Goal: Task Accomplishment & Management: Manage account settings

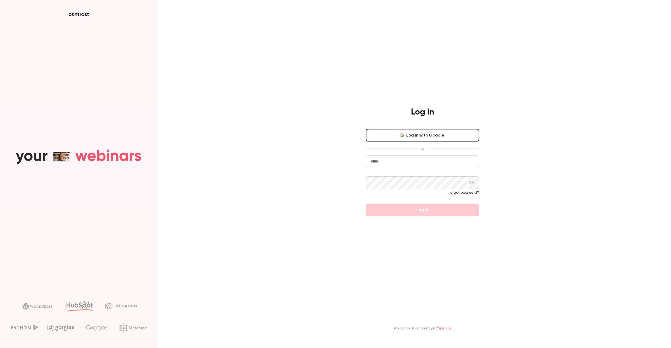
click at [405, 138] on button "Log in with Google" at bounding box center [422, 135] width 113 height 13
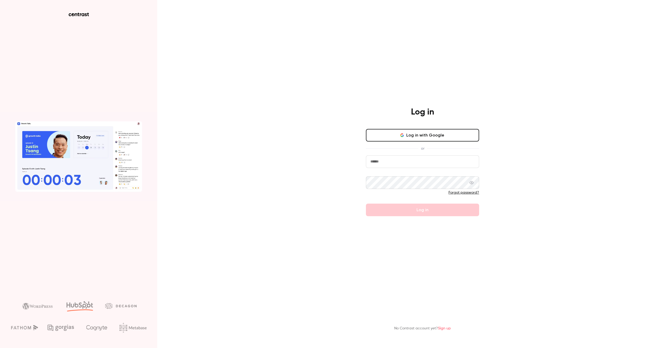
type input "**********"
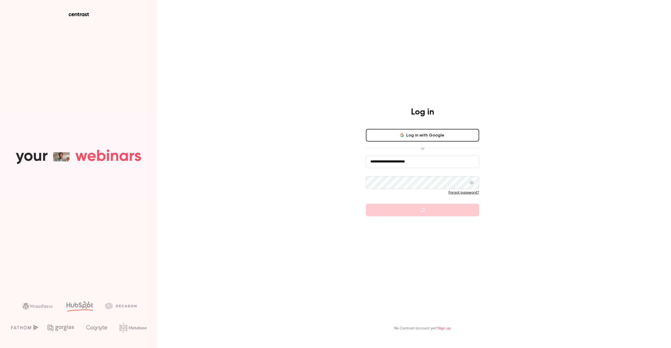
click at [404, 159] on input "**********" at bounding box center [422, 161] width 113 height 13
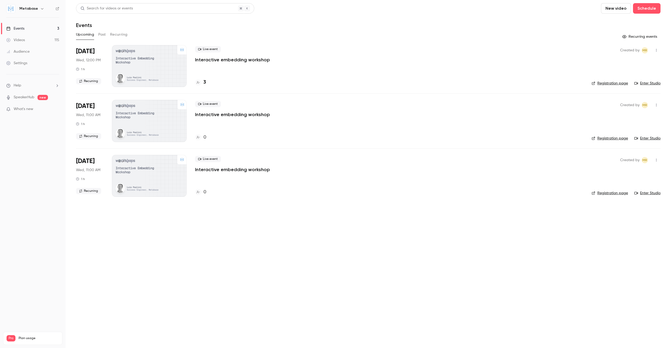
click at [102, 33] on button "Past" at bounding box center [102, 34] width 8 height 8
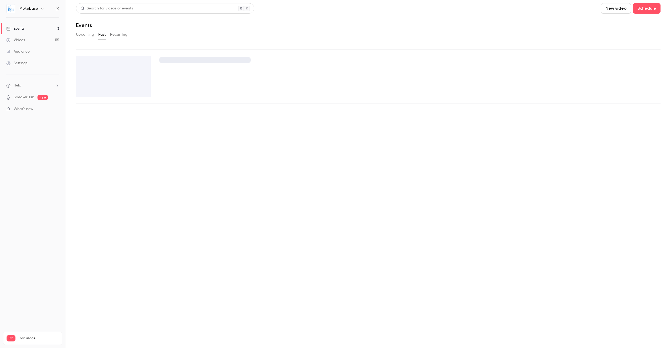
click at [102, 33] on button "Past" at bounding box center [102, 34] width 8 height 8
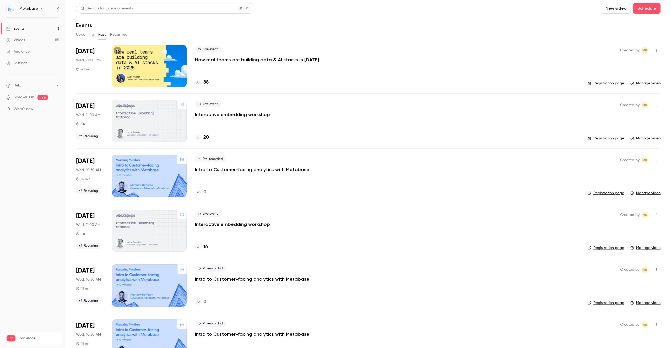
click at [268, 171] on p "Intro to Customer-facing analytics with Metabase" at bounding box center [252, 169] width 114 height 6
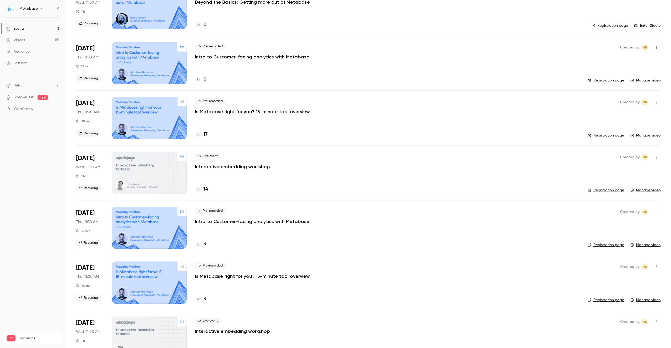
scroll to position [718, 0]
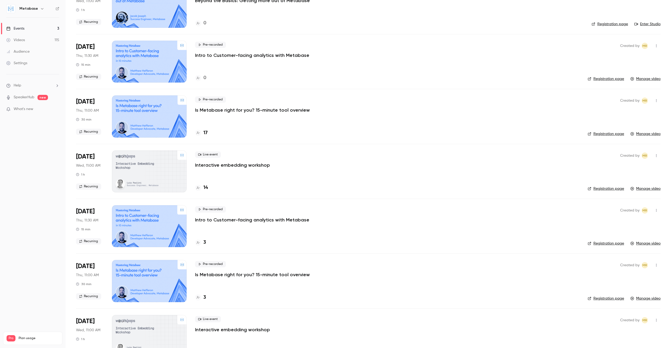
click at [214, 220] on p "Intro to Customer-facing analytics with Metabase" at bounding box center [252, 220] width 114 height 6
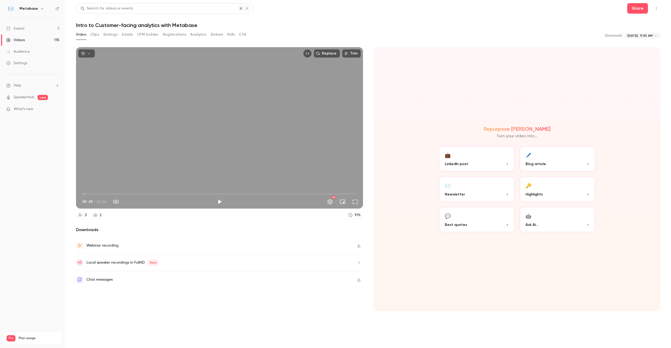
click at [169, 36] on button "Registrations" at bounding box center [174, 34] width 23 height 8
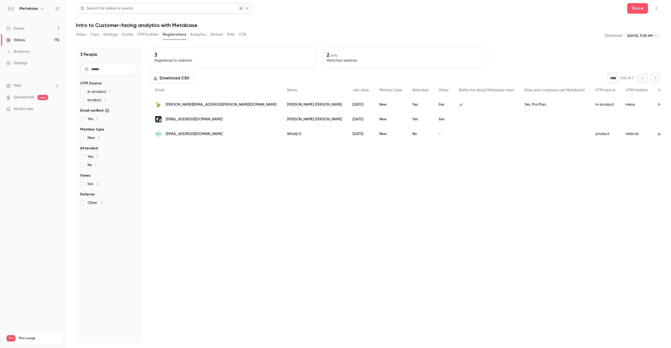
click at [237, 165] on div "3 Registered to webinar 2 67 % Watched webinar Download CSV * Out of 1 Email Na…" at bounding box center [405, 195] width 511 height 296
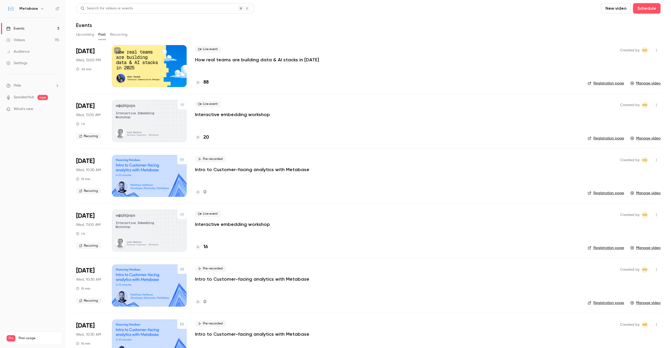
click at [111, 33] on button "Recurring" at bounding box center [119, 34] width 18 height 8
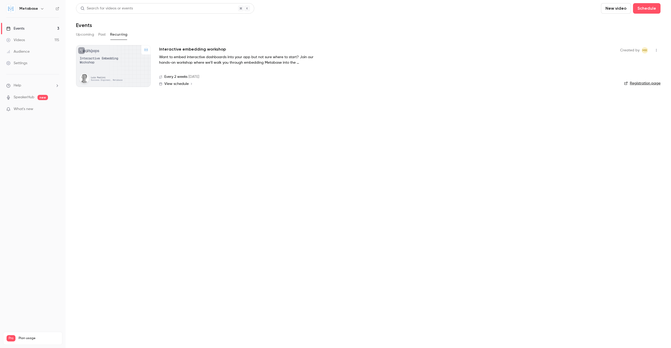
click at [82, 33] on button "Upcoming" at bounding box center [85, 34] width 18 height 8
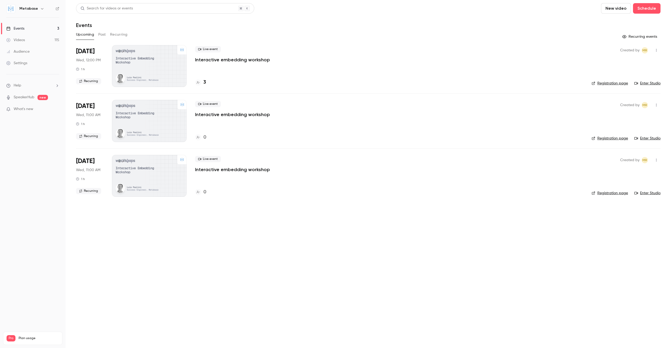
click at [120, 34] on button "Recurring" at bounding box center [119, 34] width 18 height 8
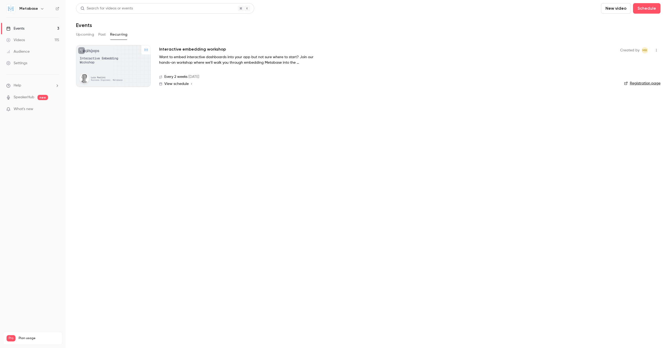
click at [103, 37] on button "Past" at bounding box center [102, 34] width 8 height 8
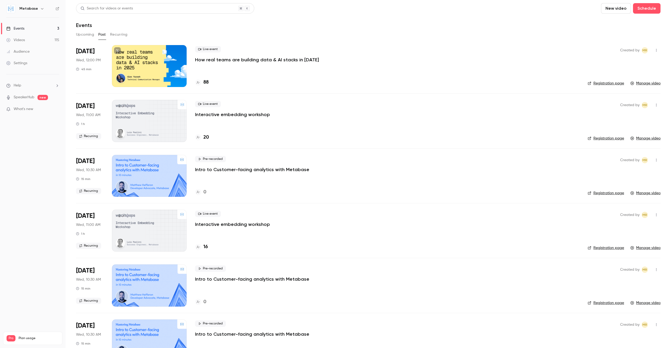
click at [142, 170] on div at bounding box center [149, 176] width 75 height 42
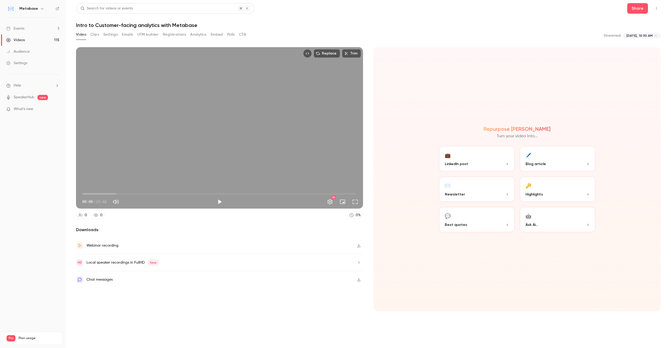
click at [97, 33] on button "Clips" at bounding box center [94, 34] width 9 height 8
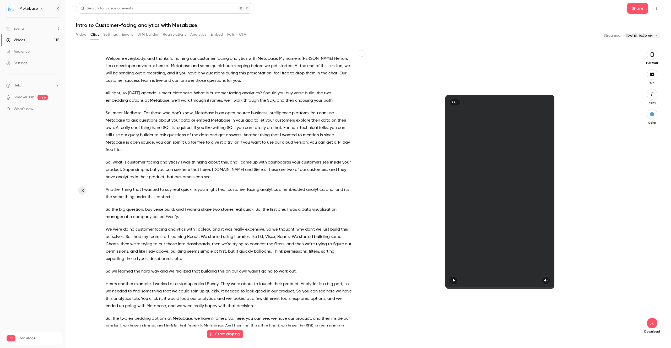
click at [113, 33] on button "Settings" at bounding box center [110, 34] width 14 height 8
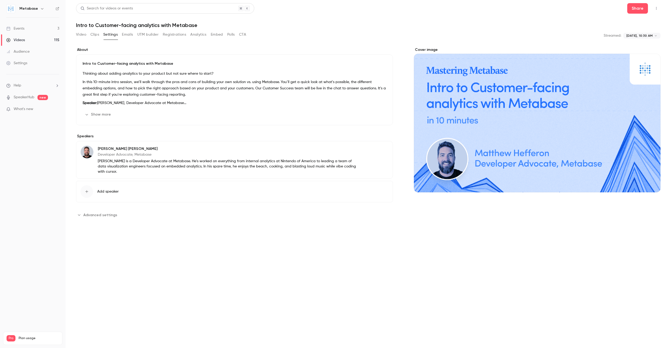
click at [121, 34] on div "Video Clips Settings Emails UTM builder Registrations Analytics Embed Polls CTA" at bounding box center [161, 34] width 170 height 8
click at [243, 36] on button "CTA" at bounding box center [242, 34] width 7 height 8
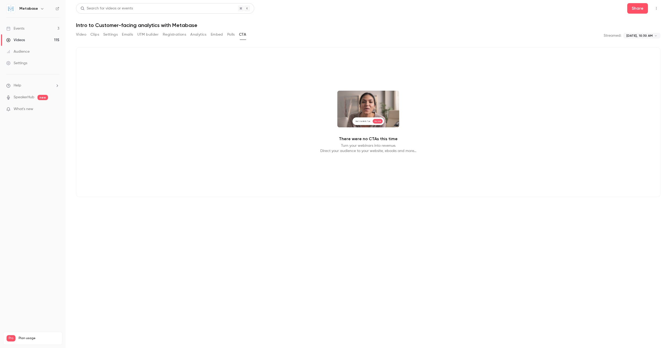
click at [229, 36] on button "Polls" at bounding box center [231, 34] width 8 height 8
click at [214, 36] on button "Embed" at bounding box center [217, 34] width 12 height 8
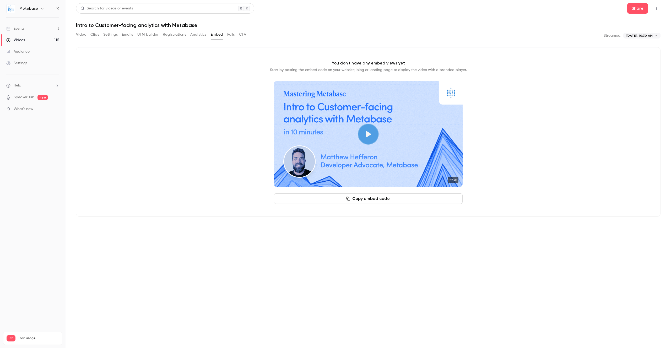
click at [203, 35] on button "Analytics" at bounding box center [198, 34] width 16 height 8
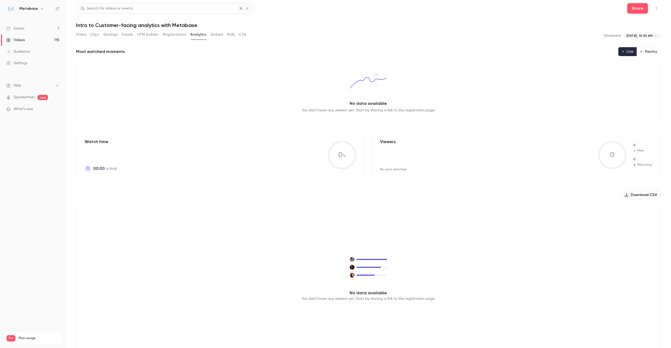
click at [183, 35] on button "Registrations" at bounding box center [174, 34] width 23 height 8
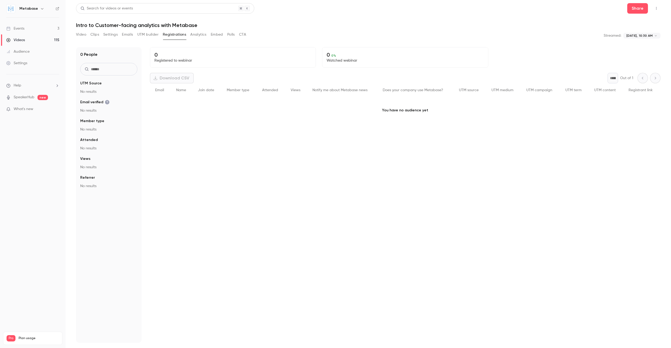
click at [163, 36] on button "Registrations" at bounding box center [174, 34] width 23 height 8
click at [152, 36] on button "UTM builder" at bounding box center [147, 34] width 21 height 8
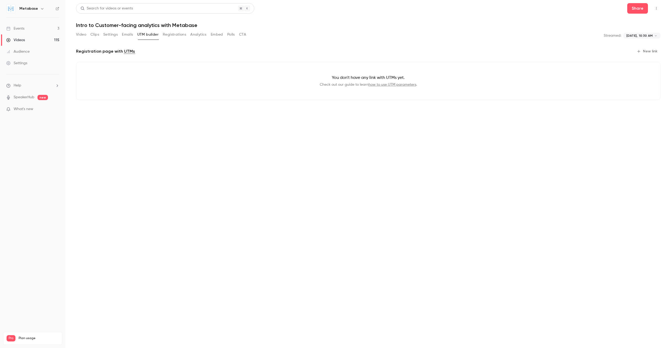
click at [133, 35] on button "Emails" at bounding box center [127, 34] width 11 height 8
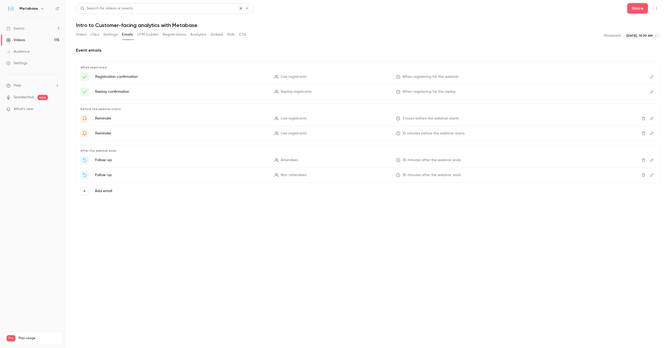
click at [85, 33] on button "Video" at bounding box center [81, 34] width 10 height 8
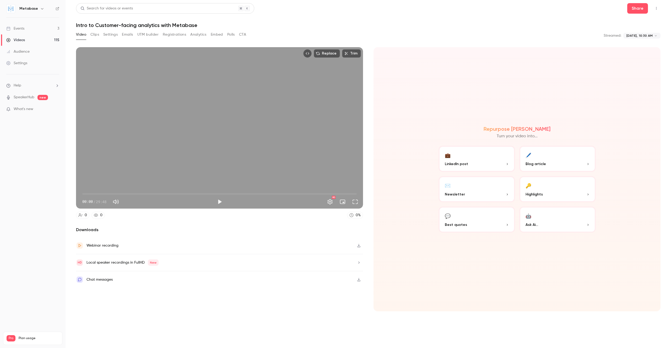
click at [81, 33] on button "Video" at bounding box center [81, 34] width 10 height 8
click at [108, 35] on button "Settings" at bounding box center [110, 34] width 14 height 8
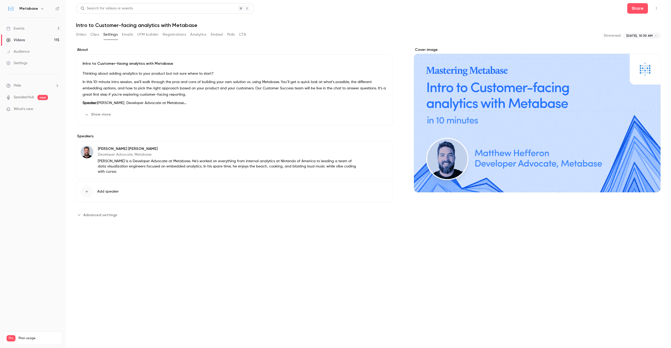
click at [166, 35] on button "Registrations" at bounding box center [174, 34] width 23 height 8
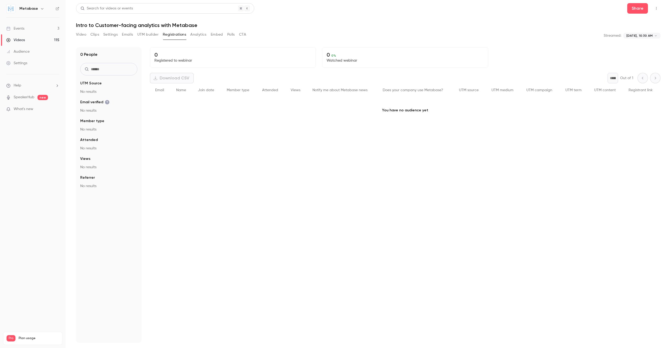
click at [203, 186] on div "0 Registered to webinar 0 0 % Watched webinar Download CSV * Out of 1 Email Nam…" at bounding box center [405, 195] width 511 height 296
click at [91, 33] on button "Clips" at bounding box center [94, 34] width 9 height 8
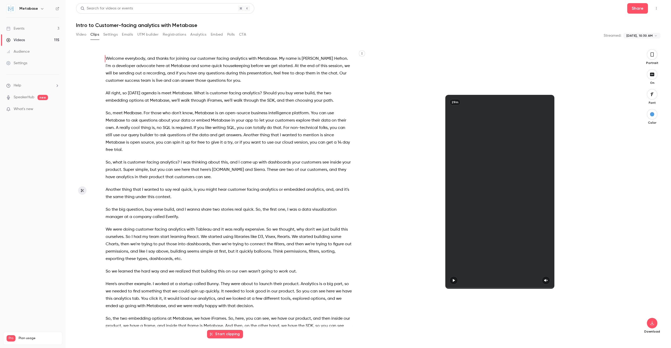
click at [78, 33] on button "Video" at bounding box center [81, 34] width 10 height 8
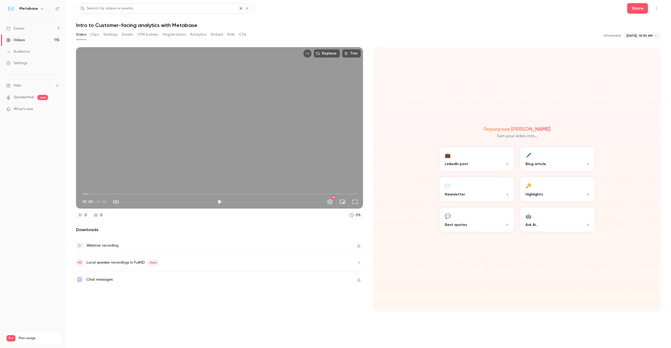
click at [118, 34] on button "Settings" at bounding box center [110, 34] width 14 height 8
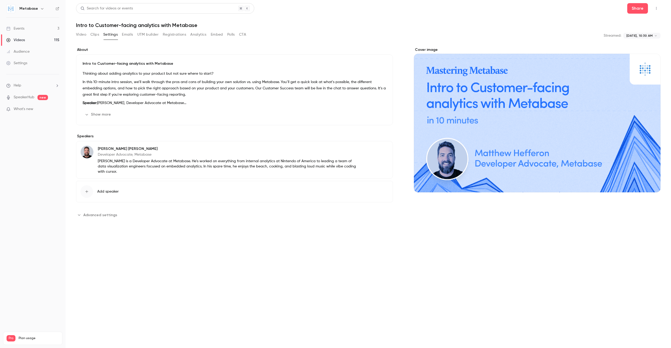
click at [146, 36] on button "UTM builder" at bounding box center [147, 34] width 21 height 8
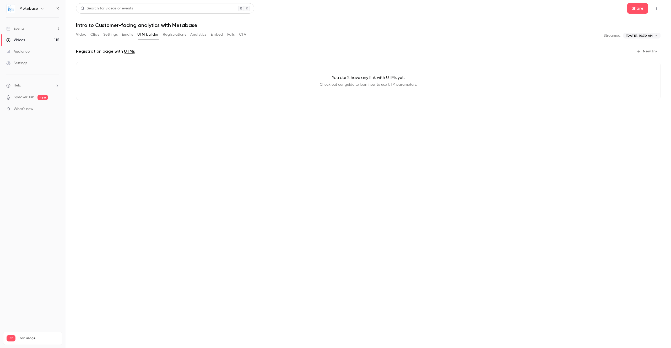
click at [128, 36] on button "Emails" at bounding box center [127, 34] width 11 height 8
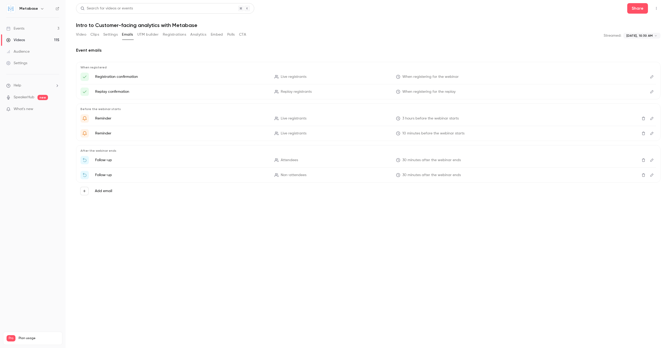
click at [166, 36] on button "Registrations" at bounding box center [174, 34] width 23 height 8
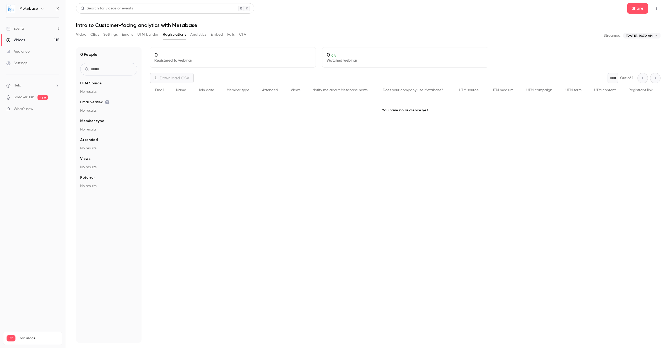
click at [127, 32] on button "Emails" at bounding box center [127, 34] width 11 height 8
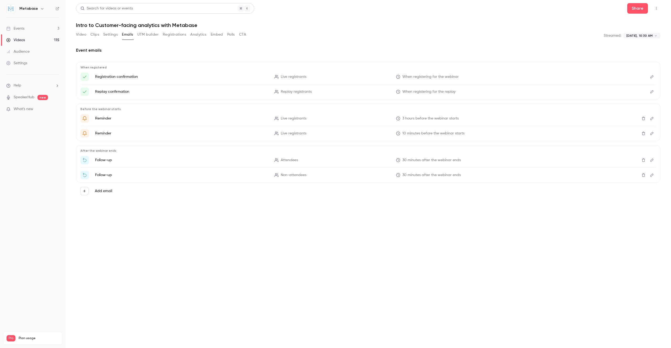
click at [84, 34] on button "Video" at bounding box center [81, 34] width 10 height 8
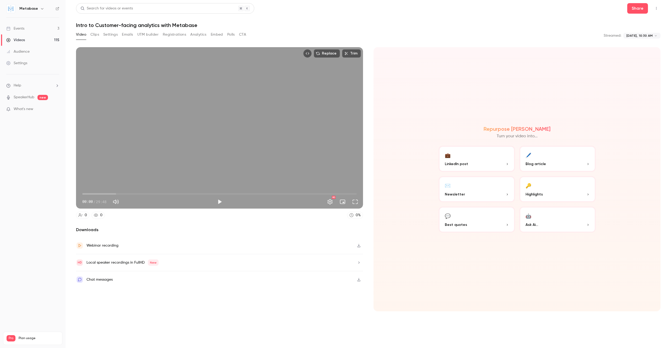
click at [165, 37] on button "Registrations" at bounding box center [174, 34] width 23 height 8
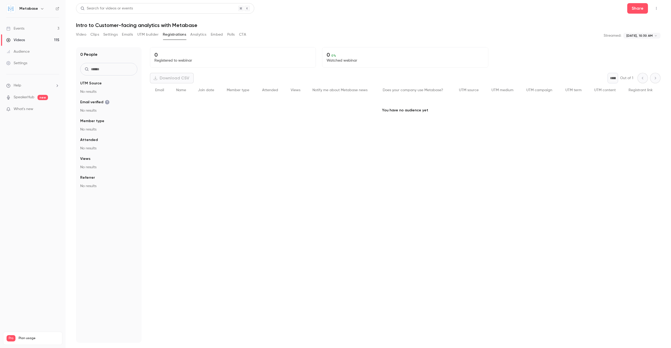
click at [176, 90] on span "Name" at bounding box center [181, 90] width 10 height 4
click at [198, 32] on button "Analytics" at bounding box center [198, 34] width 16 height 8
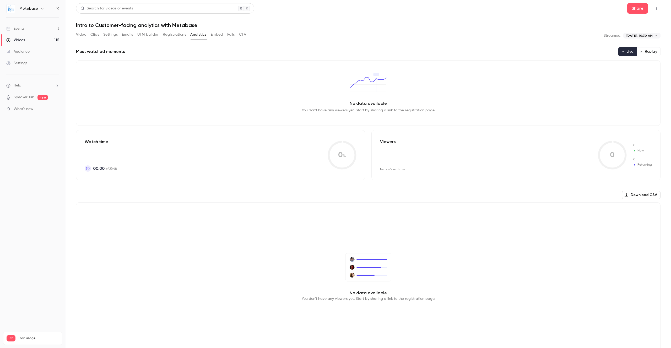
click at [180, 33] on button "Registrations" at bounding box center [174, 34] width 23 height 8
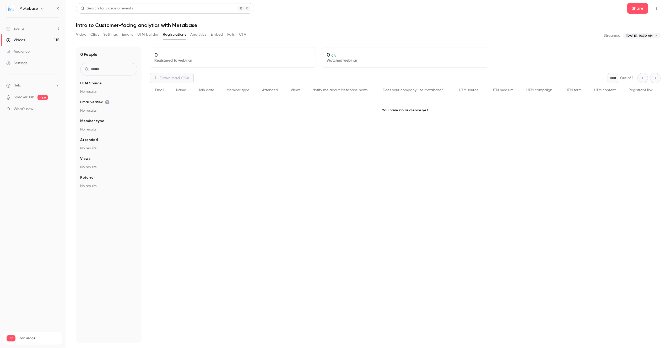
click at [40, 35] on link "Videos 115" at bounding box center [33, 40] width 66 height 12
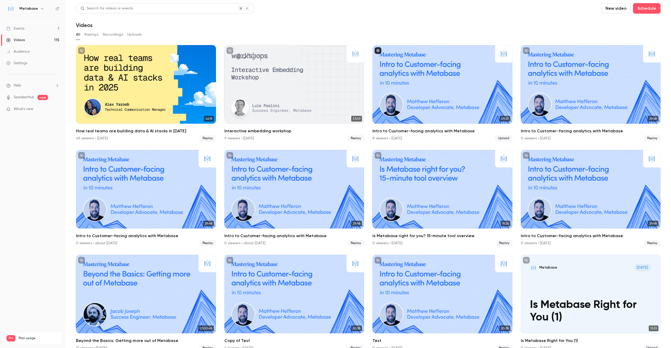
click at [99, 34] on div "All Replays Recordings Uploads" at bounding box center [368, 34] width 585 height 8
click at [98, 34] on button "Replays" at bounding box center [91, 34] width 14 height 8
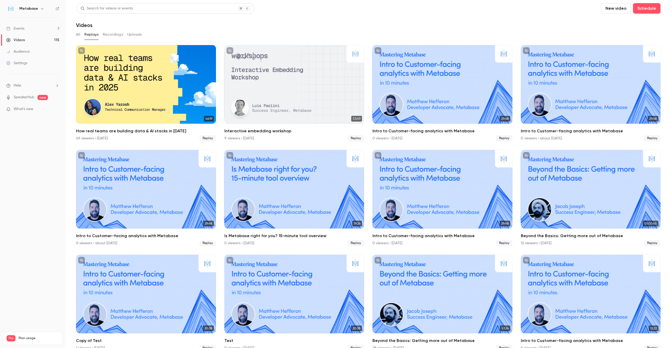
click at [81, 33] on div "All Replays Recordings Uploads" at bounding box center [368, 34] width 585 height 8
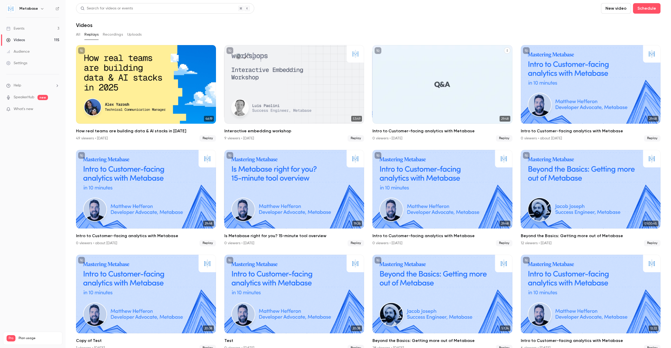
click at [410, 85] on div "Intro to Customer-facing analytics with Metabase" at bounding box center [443, 84] width 140 height 79
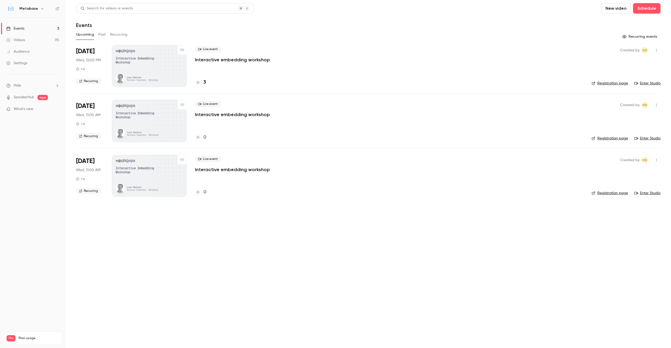
click at [44, 47] on link "Audience" at bounding box center [33, 52] width 66 height 12
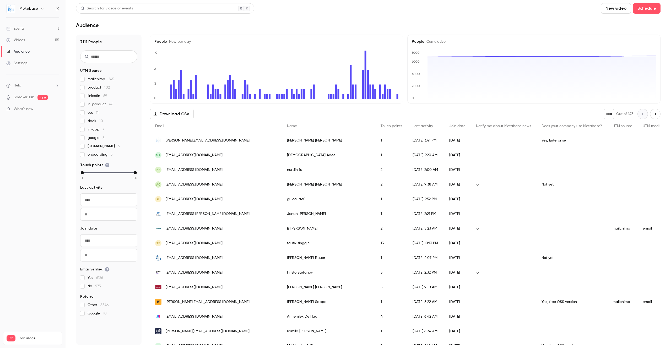
click at [198, 140] on span "james@metabase.com" at bounding box center [208, 141] width 84 height 6
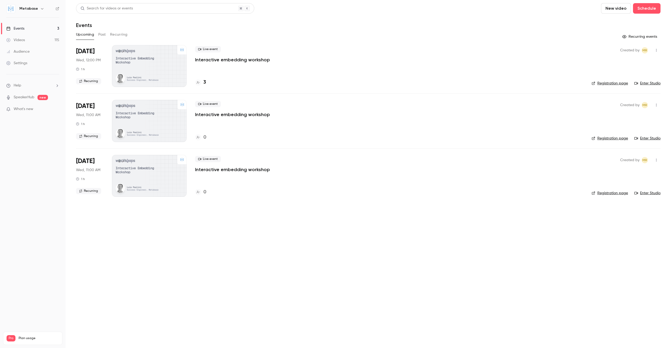
click at [235, 17] on header "Search for videos or events New video Schedule Events" at bounding box center [368, 15] width 585 height 25
click at [28, 8] on h6 "Metabase" at bounding box center [28, 8] width 19 height 5
click at [23, 64] on div "Settings" at bounding box center [16, 63] width 21 height 5
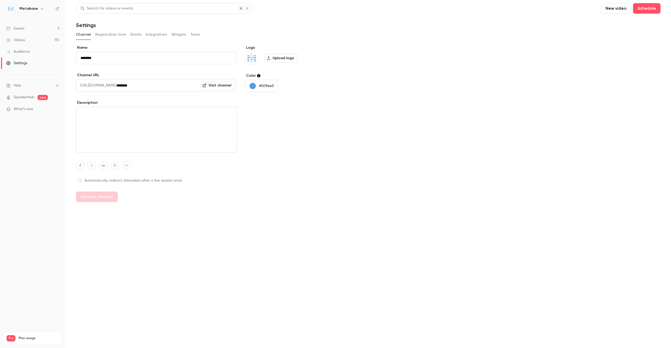
click at [116, 34] on button "Registration form" at bounding box center [110, 34] width 31 height 8
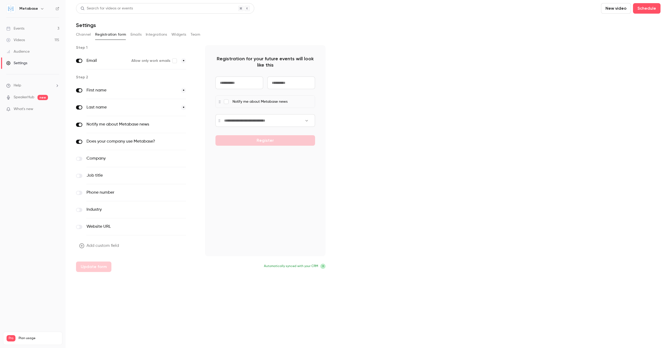
click at [135, 34] on button "Emails" at bounding box center [136, 34] width 11 height 8
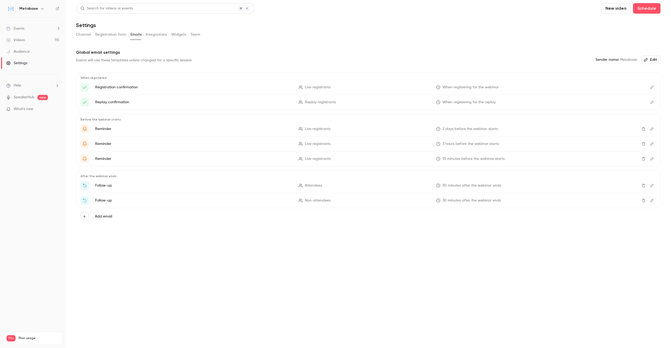
click at [172, 33] on button "Widgets" at bounding box center [178, 34] width 15 height 8
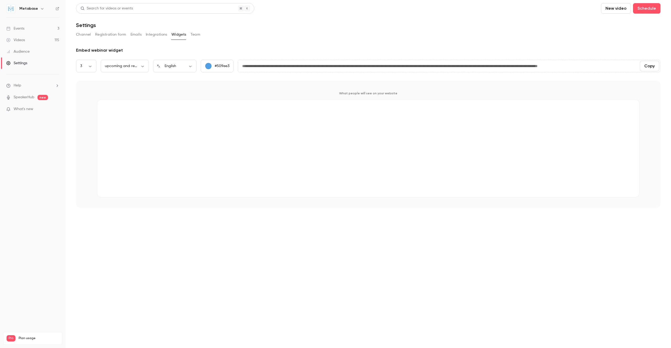
click at [163, 34] on button "Integrations" at bounding box center [157, 34] width 22 height 8
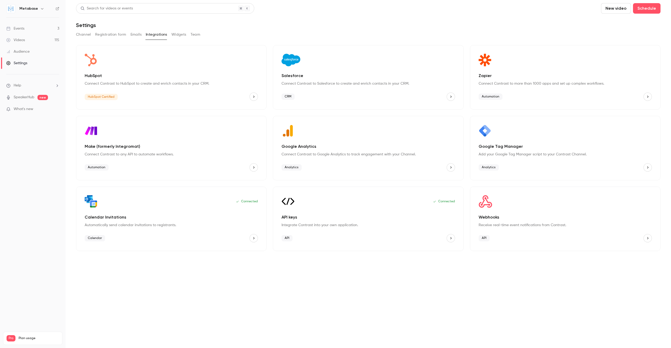
click at [194, 37] on button "Team" at bounding box center [196, 34] width 10 height 8
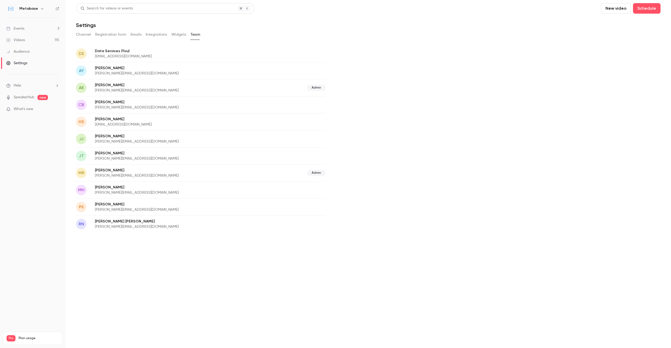
click at [183, 35] on button "Widgets" at bounding box center [178, 34] width 15 height 8
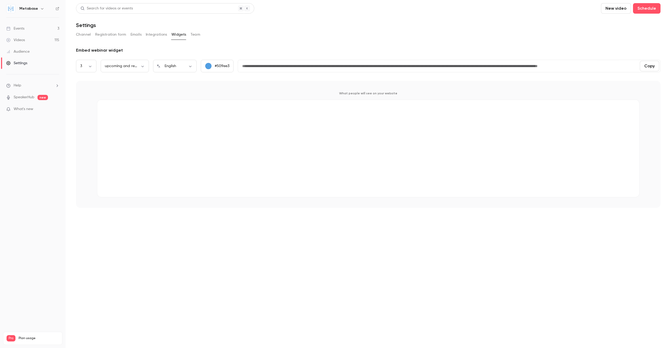
click at [128, 35] on div "Channel Registration form Emails Integrations Widgets Team" at bounding box center [368, 34] width 585 height 8
click at [166, 35] on button "Integrations" at bounding box center [157, 34] width 22 height 8
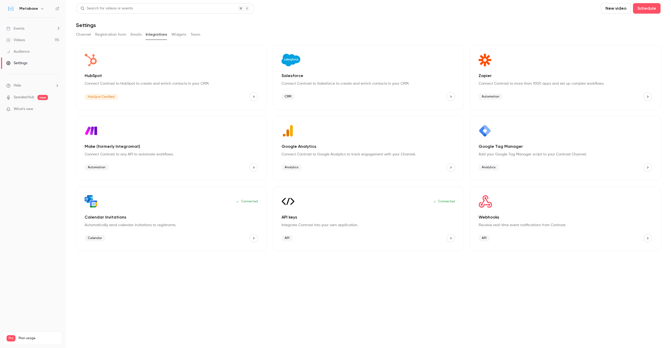
click at [188, 35] on div "Channel Registration form Emails Integrations Widgets Team" at bounding box center [368, 34] width 585 height 8
drag, startPoint x: 191, startPoint y: 35, endPoint x: 162, endPoint y: 35, distance: 29.6
click at [191, 35] on button "Team" at bounding box center [196, 34] width 10 height 8
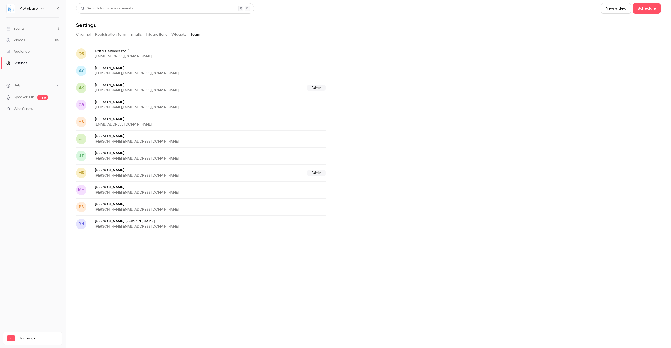
click at [127, 36] on div "Channel Registration form Emails Integrations Widgets Team" at bounding box center [368, 34] width 585 height 8
click at [132, 36] on button "Emails" at bounding box center [136, 34] width 11 height 8
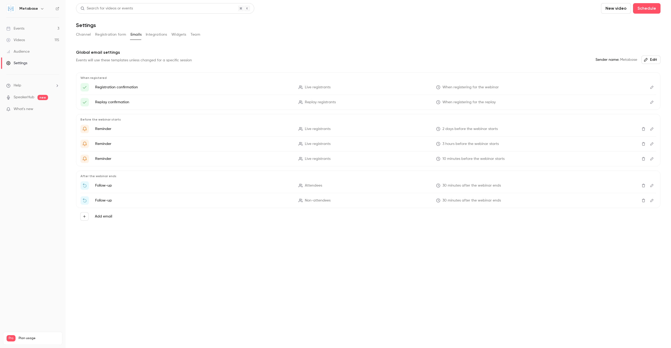
click at [116, 34] on button "Registration form" at bounding box center [110, 34] width 31 height 8
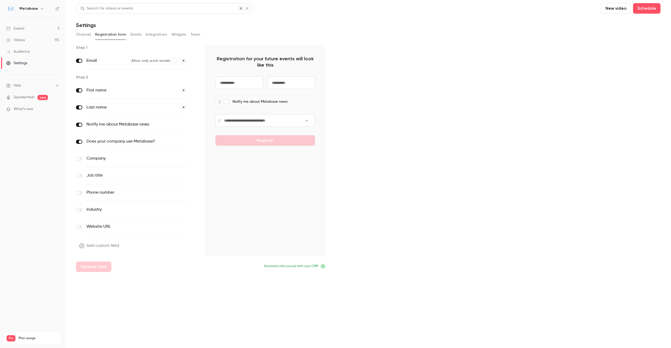
click at [84, 34] on button "Channel" at bounding box center [83, 34] width 15 height 8
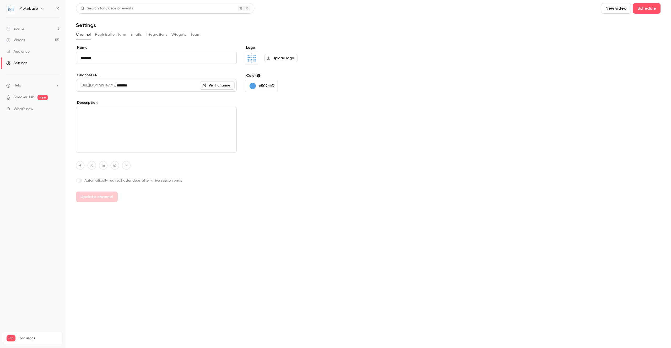
click at [103, 36] on button "Registration form" at bounding box center [110, 34] width 31 height 8
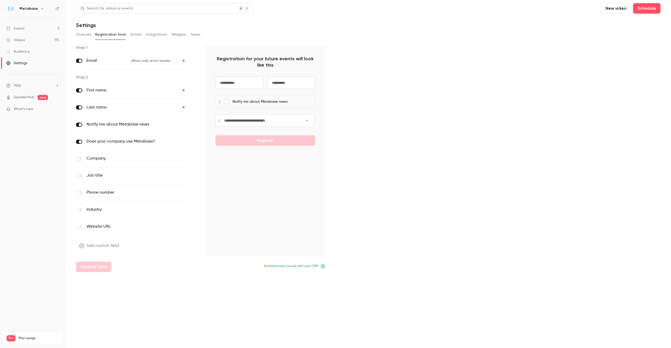
click at [167, 34] on div "Channel Registration form Emails Integrations Widgets Team" at bounding box center [368, 34] width 585 height 8
click at [163, 33] on button "Integrations" at bounding box center [157, 34] width 22 height 8
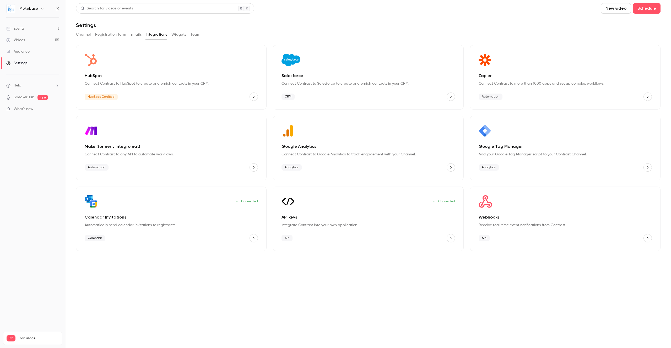
click at [329, 241] on div "API" at bounding box center [368, 238] width 173 height 8
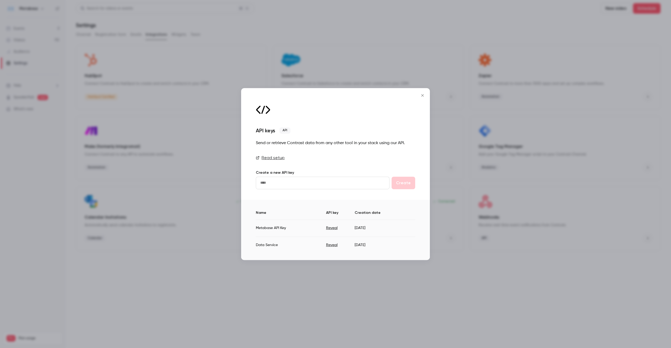
click at [334, 227] on button "Reveal" at bounding box center [332, 227] width 12 height 5
click at [305, 245] on button "Reveal" at bounding box center [302, 245] width 12 height 5
